Goal: Task Accomplishment & Management: Use online tool/utility

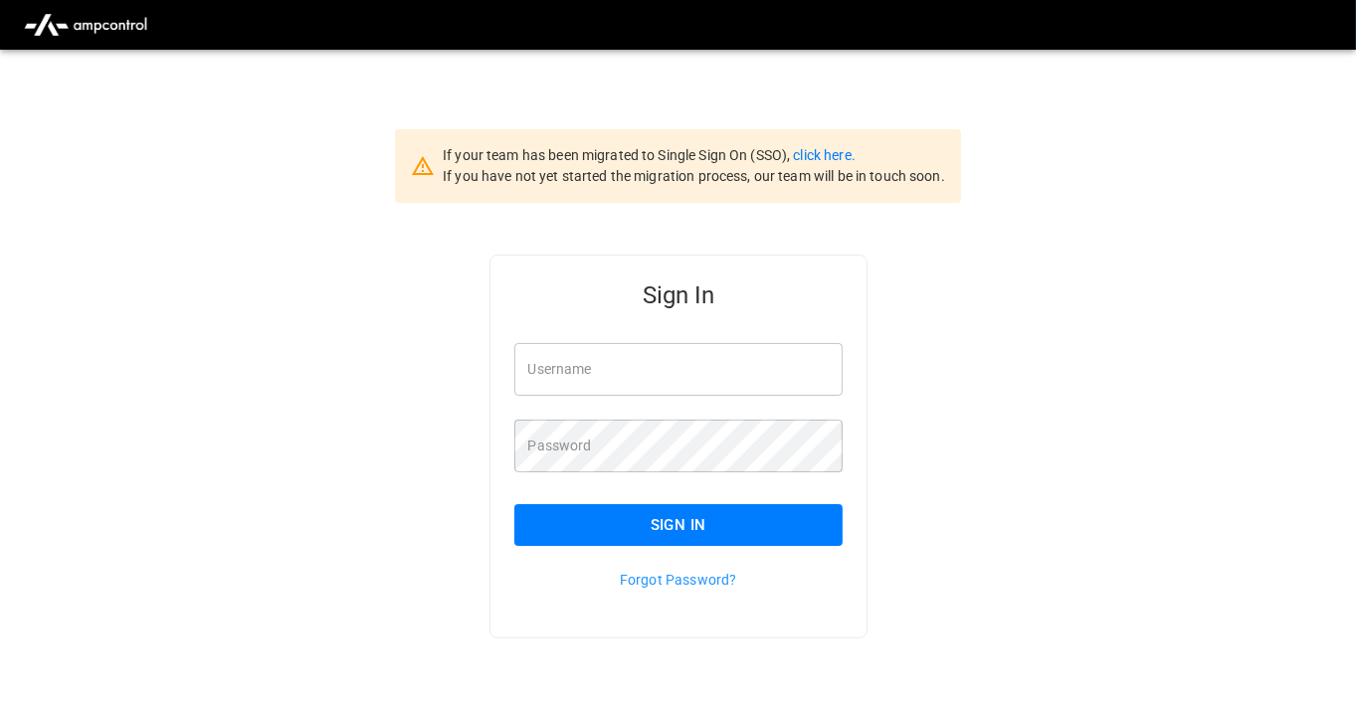
type input "**********"
click at [685, 513] on button "Sign In" at bounding box center [678, 525] width 328 height 42
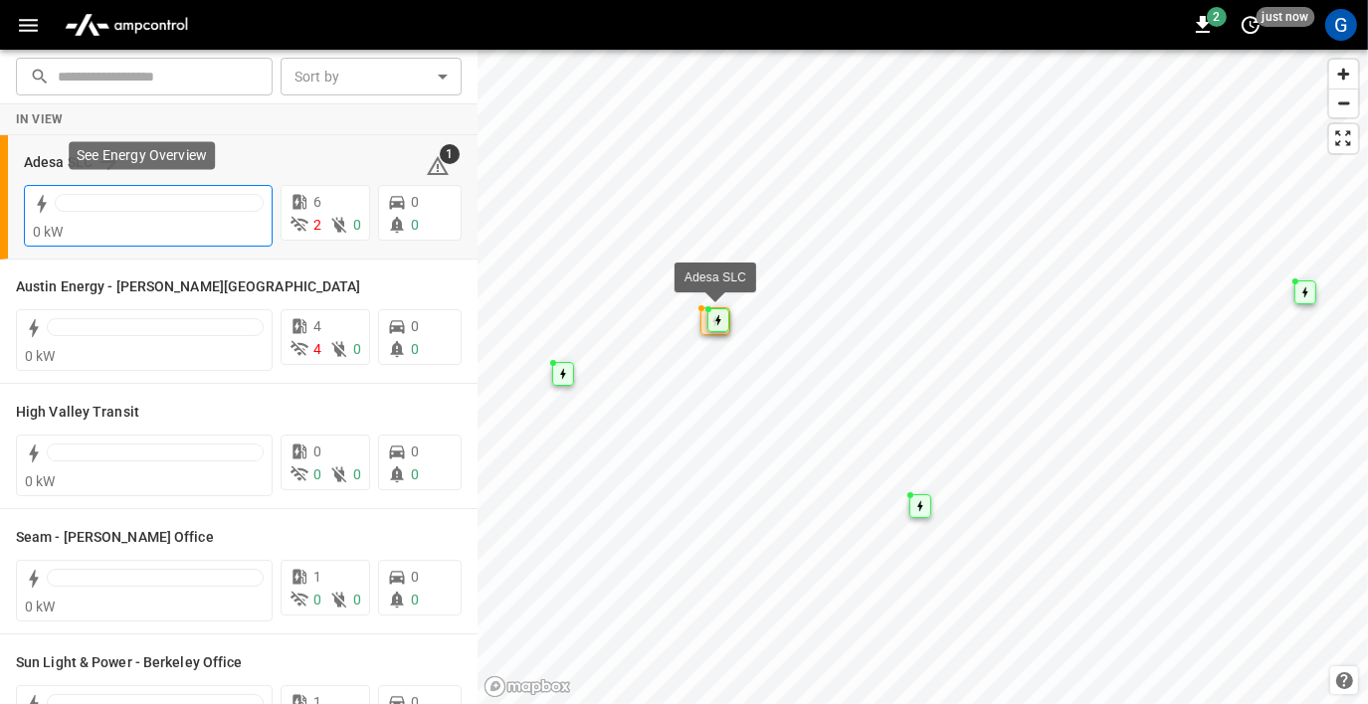
click at [113, 230] on div "0 kW" at bounding box center [148, 232] width 231 height 20
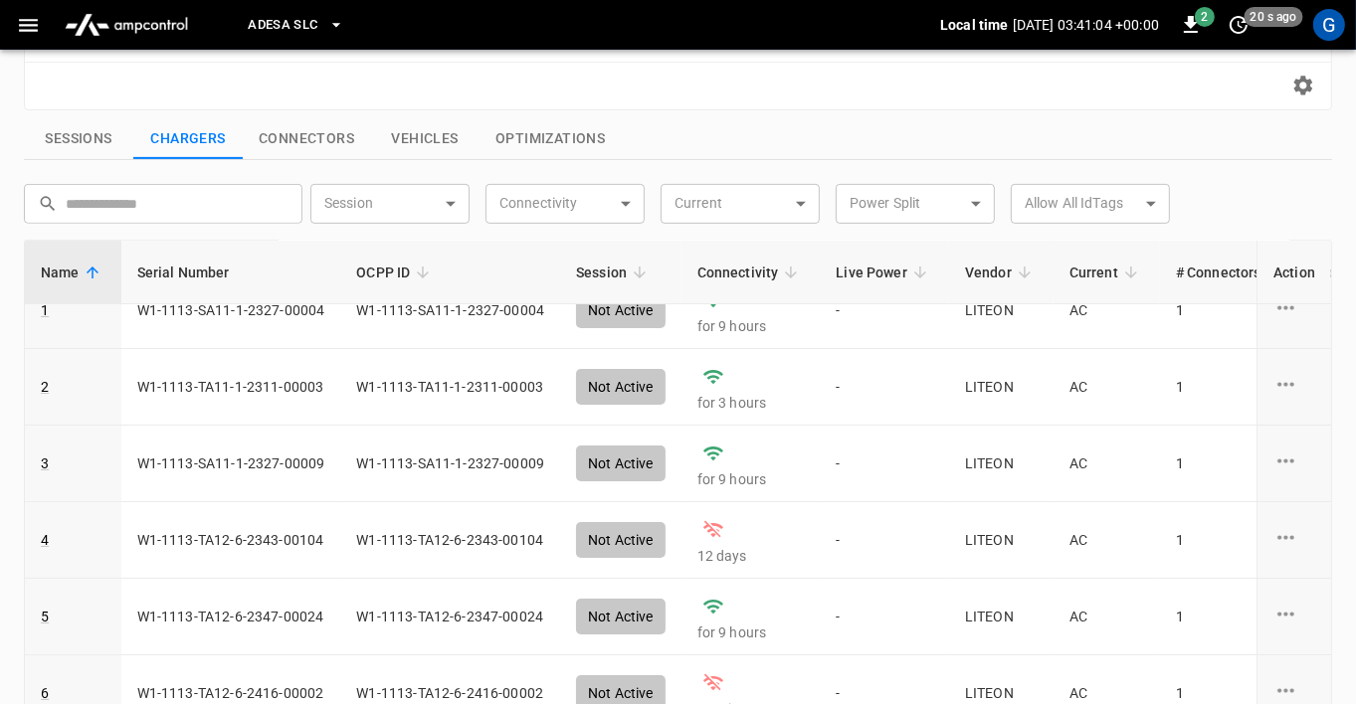
scroll to position [765, 0]
